Goal: Task Accomplishment & Management: Use online tool/utility

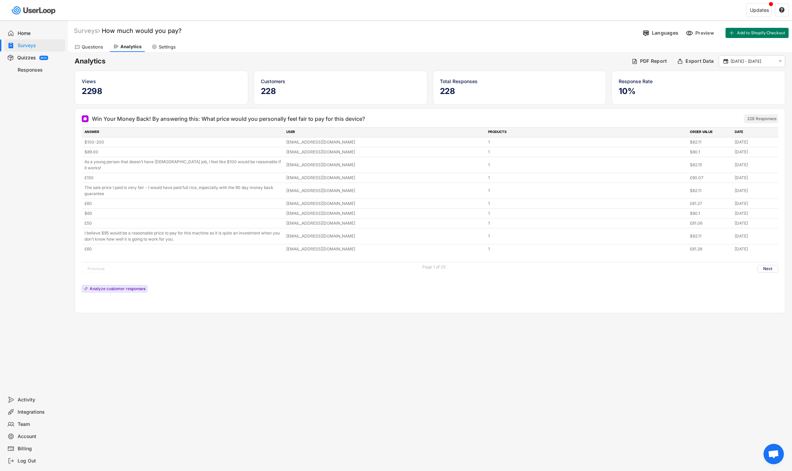
click at [23, 38] on div "Home" at bounding box center [34, 33] width 61 height 12
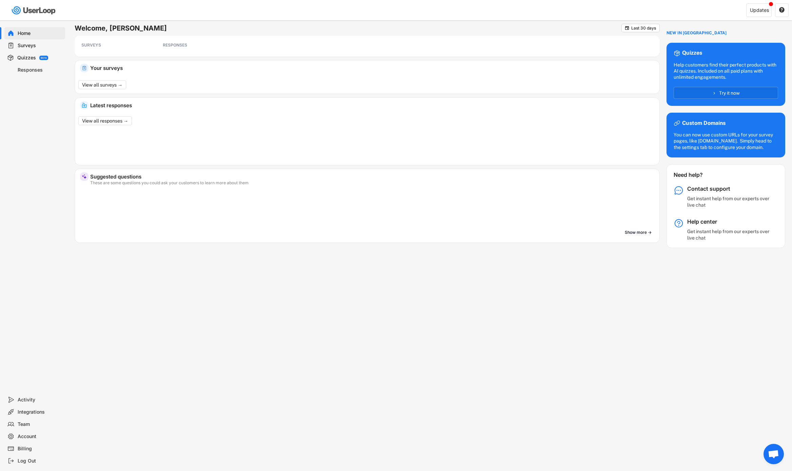
click at [33, 35] on div "Home" at bounding box center [40, 33] width 45 height 6
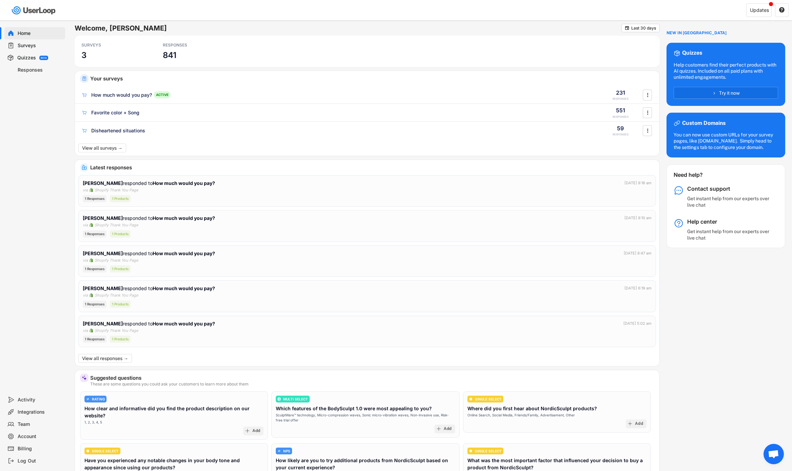
click at [38, 34] on div "Home" at bounding box center [40, 33] width 45 height 6
click at [28, 70] on div "Responses" at bounding box center [40, 70] width 45 height 6
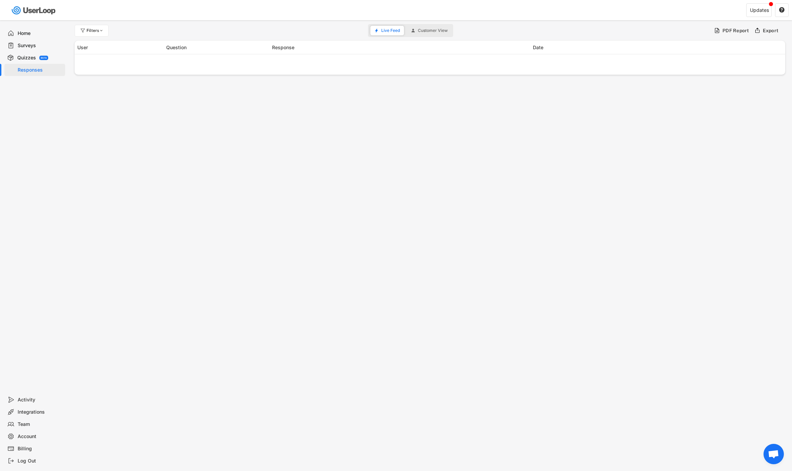
click at [22, 30] on div "Home" at bounding box center [40, 33] width 45 height 6
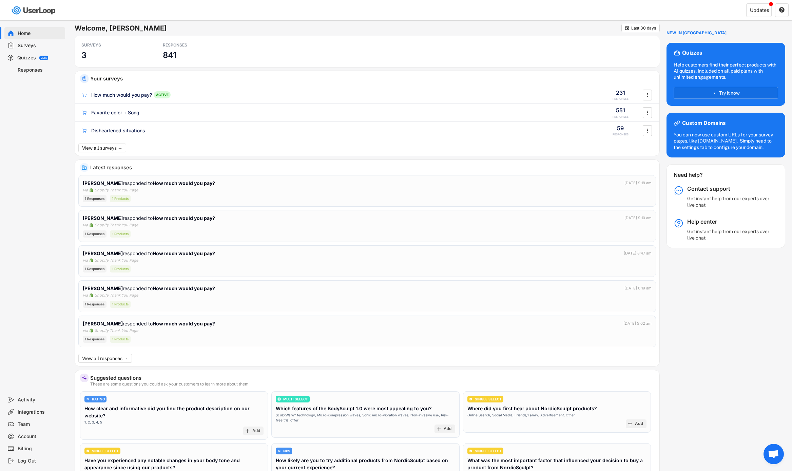
click at [36, 68] on div "Responses" at bounding box center [40, 70] width 45 height 6
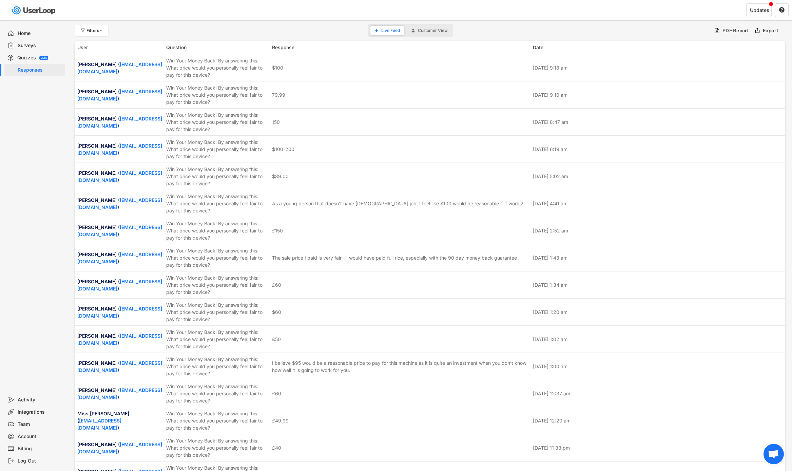
click at [28, 38] on div "Home" at bounding box center [34, 33] width 61 height 12
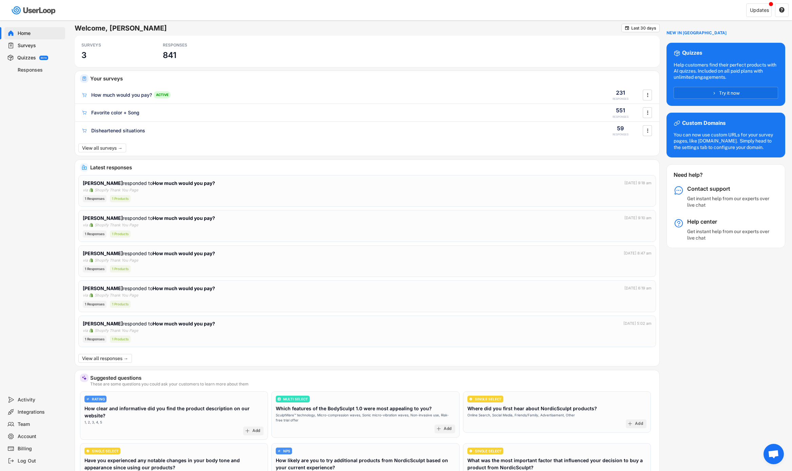
click at [25, 42] on div "Surveys" at bounding box center [40, 45] width 45 height 6
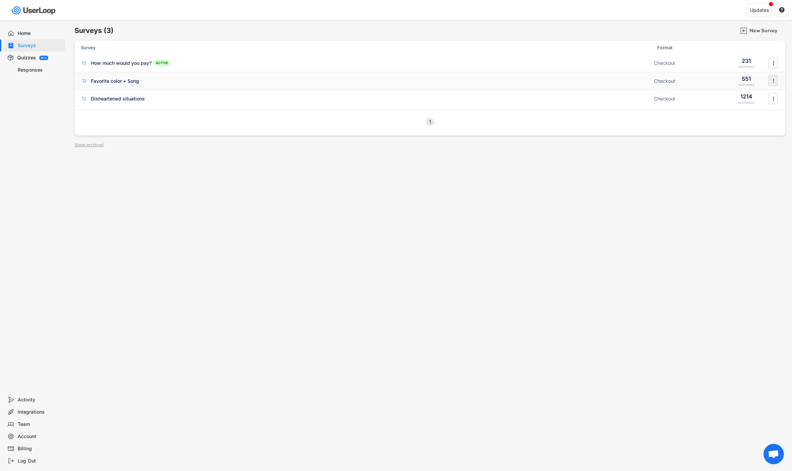
click at [774, 83] on icon "" at bounding box center [773, 81] width 7 height 10
click at [755, 176] on div "Archive" at bounding box center [763, 176] width 43 height 5
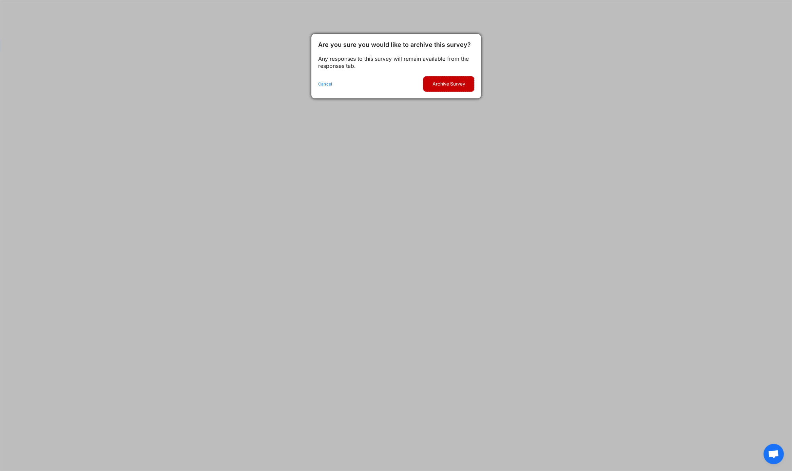
click at [445, 81] on button "Archive Survey" at bounding box center [448, 83] width 51 height 15
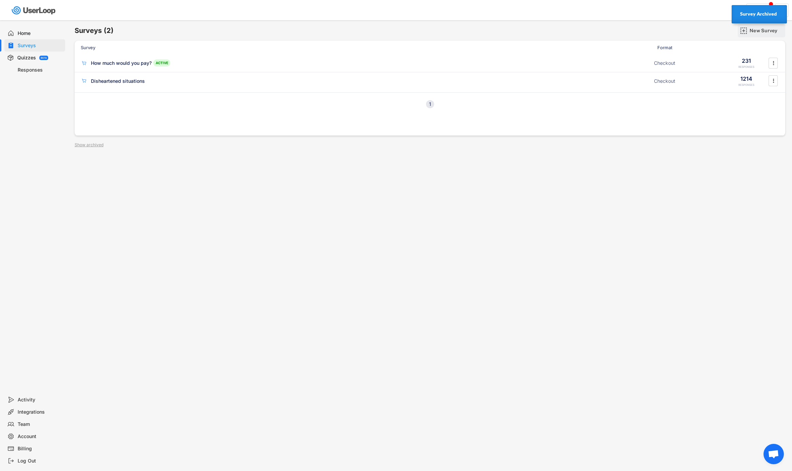
click at [754, 32] on div "New Survey" at bounding box center [766, 30] width 34 height 6
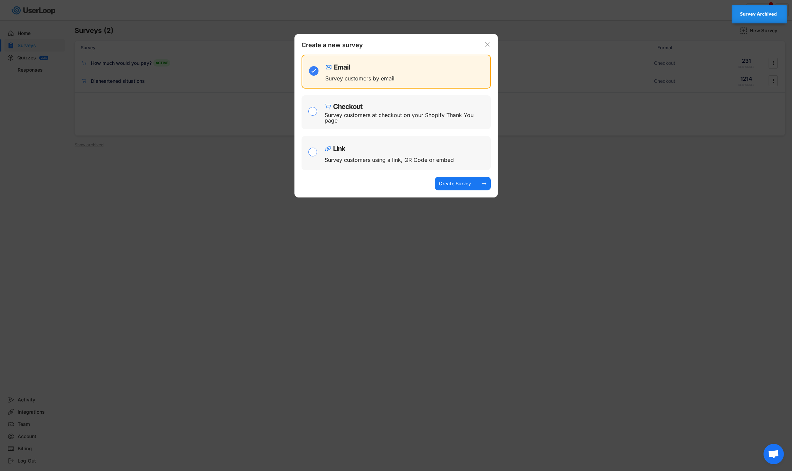
click at [365, 156] on div "Link Survey customers using a link, QR Code or embed" at bounding box center [405, 152] width 163 height 27
checkbox input "false"
checkbox input "true"
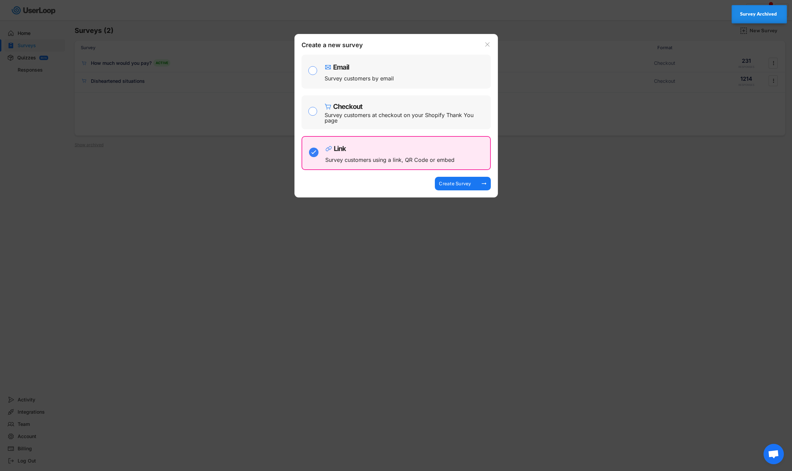
click at [379, 116] on div "Survey customers at checkout on your Shopify Thank You page" at bounding box center [404, 117] width 161 height 11
checkbox input "true"
checkbox input "false"
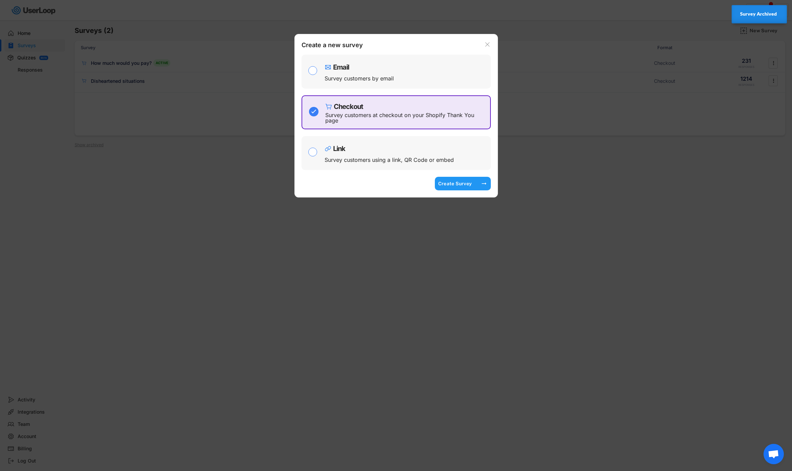
click at [456, 179] on div "Create Survey" at bounding box center [455, 184] width 34 height 14
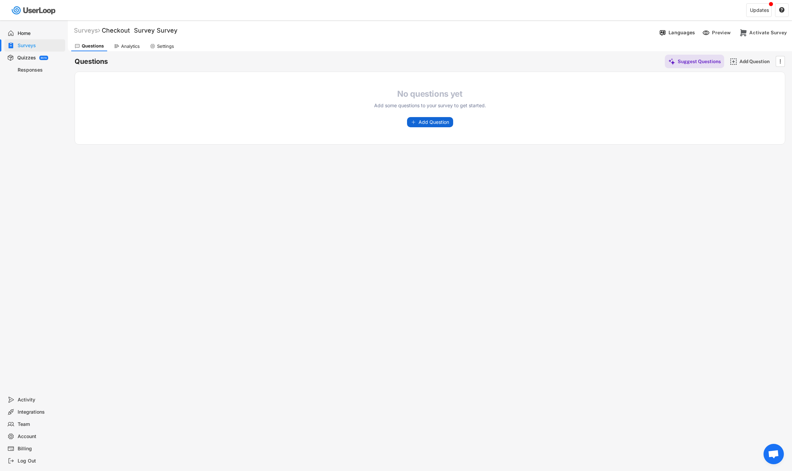
click at [424, 120] on span "Add Question" at bounding box center [433, 122] width 31 height 5
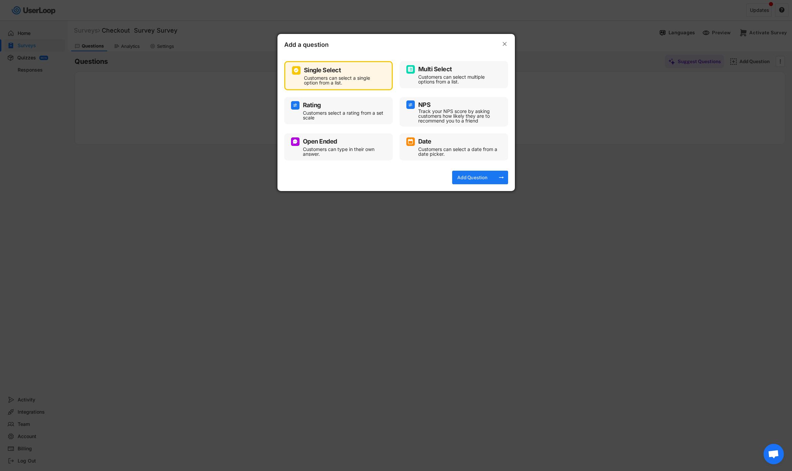
click at [338, 140] on div "Open Ended" at bounding box center [338, 141] width 95 height 8
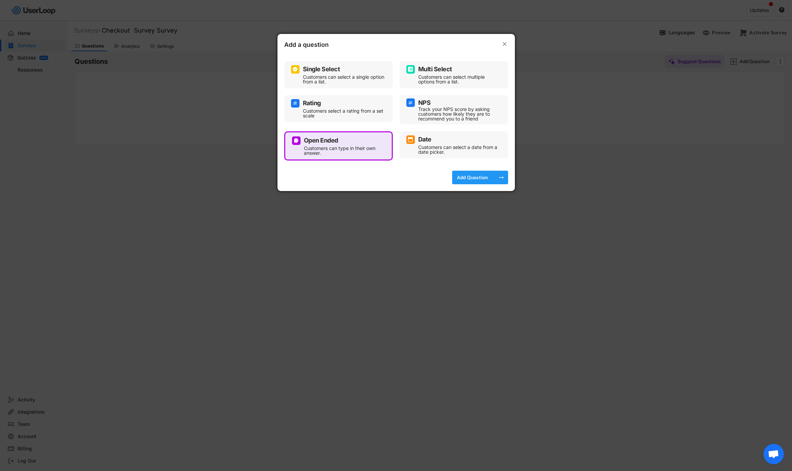
click at [482, 180] on div "Add Question" at bounding box center [472, 178] width 34 height 14
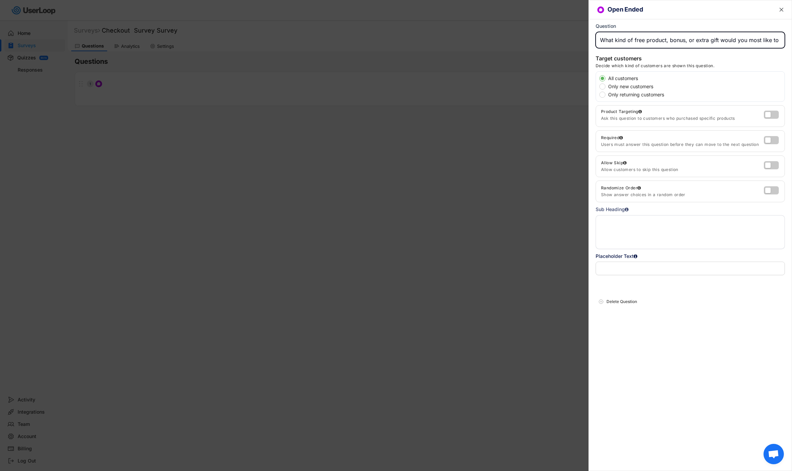
drag, startPoint x: 702, startPoint y: 37, endPoint x: 589, endPoint y: 39, distance: 113.6
click at [589, 39] on div "Open Ended  Question Target customers Decide which kind of customers are shown…" at bounding box center [689, 235] width 203 height 471
click at [599, 39] on input "input" at bounding box center [689, 40] width 189 height 16
click at [601, 40] on input "input" at bounding box center [689, 40] width 189 height 16
click at [728, 41] on input "input" at bounding box center [689, 40] width 189 height 16
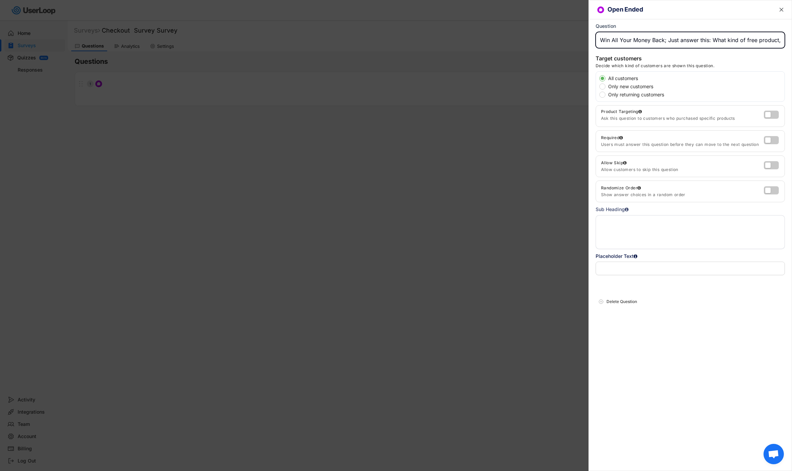
click at [665, 39] on input "input" at bounding box center [689, 40] width 189 height 16
click at [602, 40] on input "input" at bounding box center [689, 40] width 189 height 16
drag, startPoint x: 737, startPoint y: 39, endPoint x: 772, endPoint y: 37, distance: 34.9
click at [772, 37] on input "input" at bounding box center [689, 40] width 189 height 16
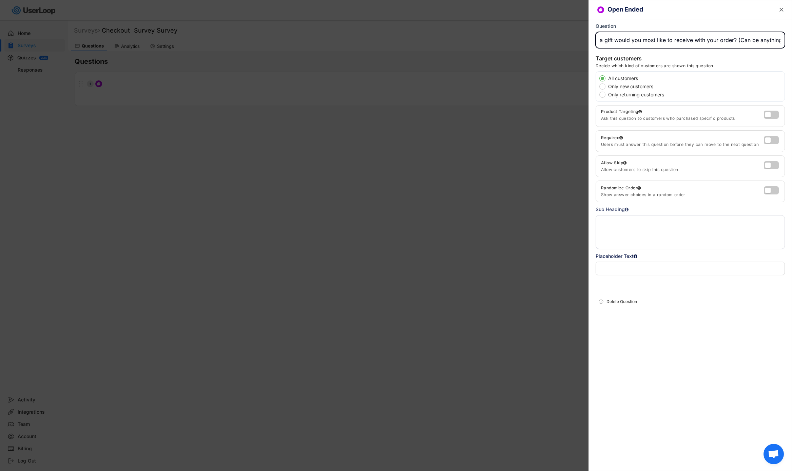
click at [772, 37] on input "input" at bounding box center [689, 40] width 189 height 16
click at [739, 40] on input "input" at bounding box center [689, 40] width 189 height 16
drag, startPoint x: 776, startPoint y: 41, endPoint x: 792, endPoint y: 41, distance: 15.9
click at [791, 41] on html "Welcome, Victor  Last 30 days SURVEYS 3 RESPONSES 841 Your surveys Checkout Su…" at bounding box center [396, 235] width 792 height 471
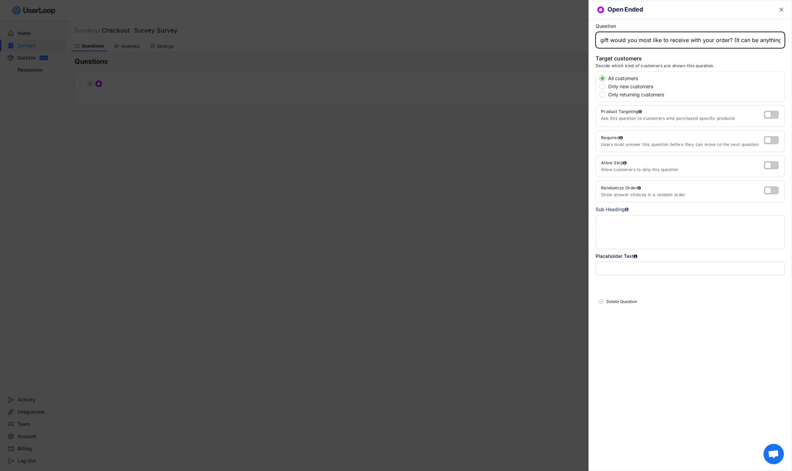
click at [777, 41] on input "input" at bounding box center [689, 40] width 189 height 16
type input "Chance to Win All Your Money Back! Just answer this: What kind of free product,…"
click at [555, 146] on div at bounding box center [396, 235] width 792 height 471
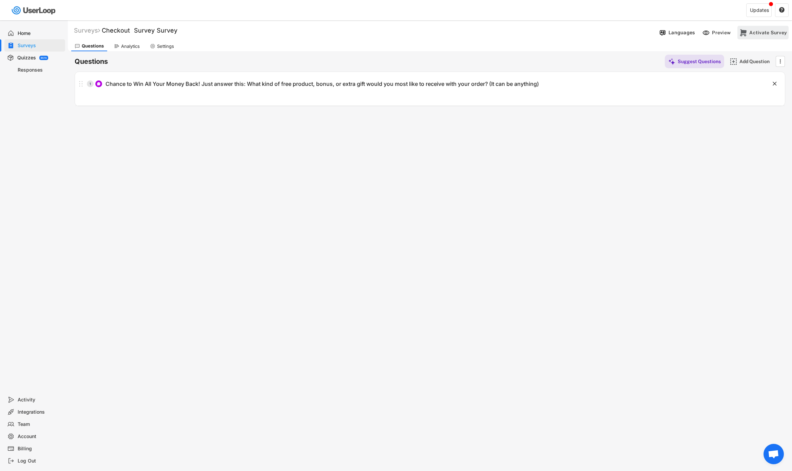
click at [763, 27] on div "Activate Survey" at bounding box center [768, 33] width 38 height 14
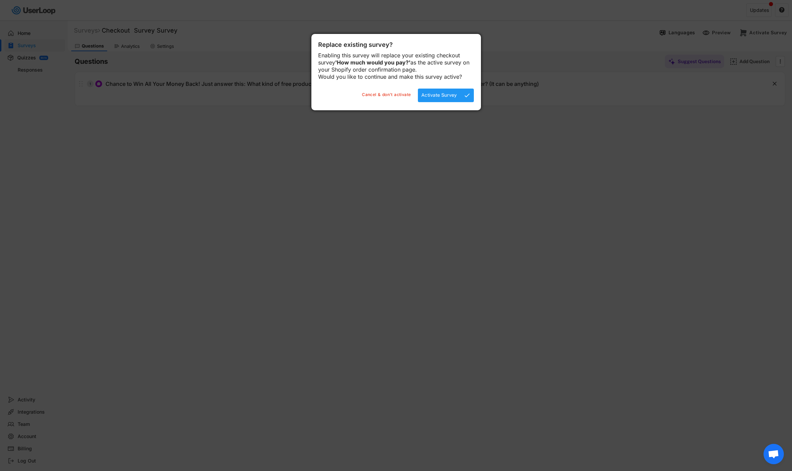
click at [461, 102] on div "Activate Survey check" at bounding box center [446, 95] width 56 height 14
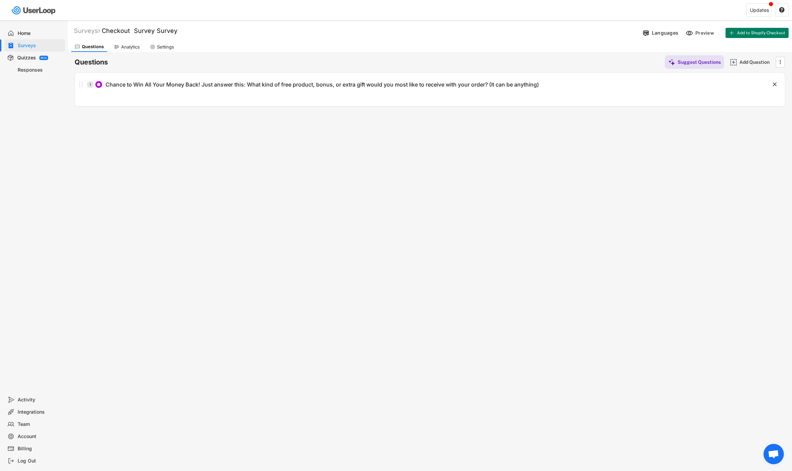
click at [26, 43] on div "Surveys" at bounding box center [40, 45] width 45 height 6
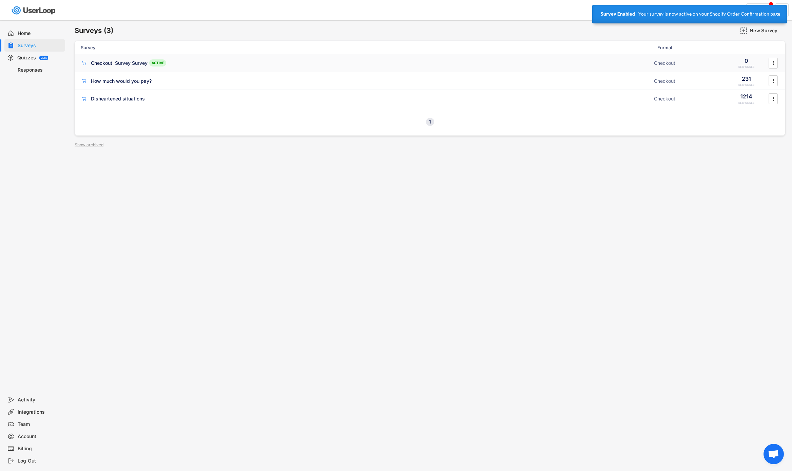
click at [726, 63] on div "Checkout Survey Survey ACTIVE Checkout 0 RESPONSES " at bounding box center [430, 63] width 710 height 18
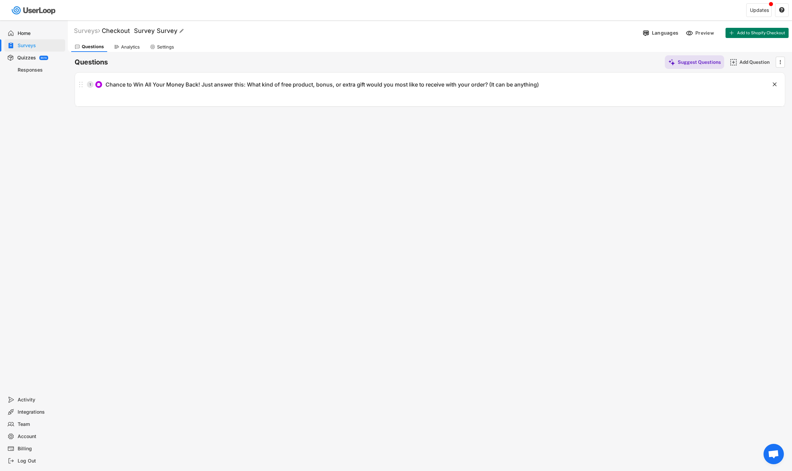
click at [155, 29] on font "Checkout Survey Survey" at bounding box center [140, 30] width 76 height 7
click at [177, 30] on input "input" at bounding box center [188, 31] width 170 height 12
type input "W"
type input "Freebie"
click at [25, 44] on div "Surveys" at bounding box center [40, 45] width 45 height 6
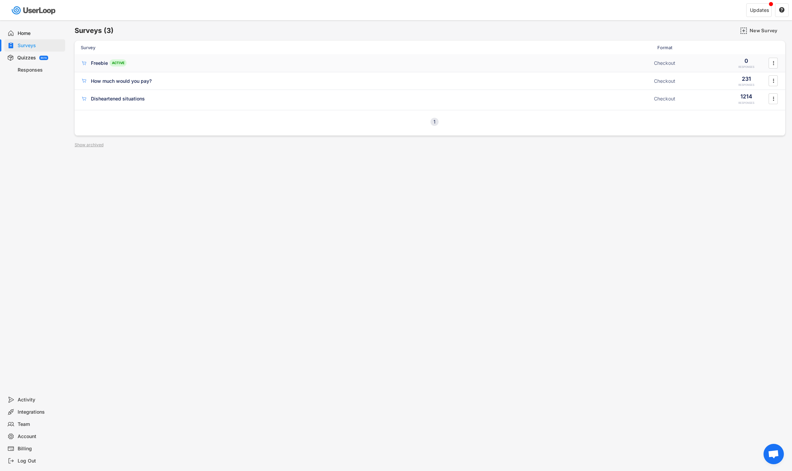
click at [188, 69] on div "Freebie ACTIVE Checkout 0 RESPONSES " at bounding box center [430, 63] width 710 height 18
